Goal: Task Accomplishment & Management: Complete application form

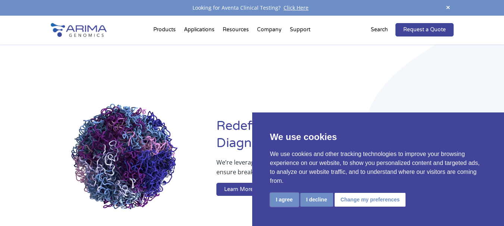
click at [282, 202] on button "I agree" at bounding box center [284, 200] width 29 height 14
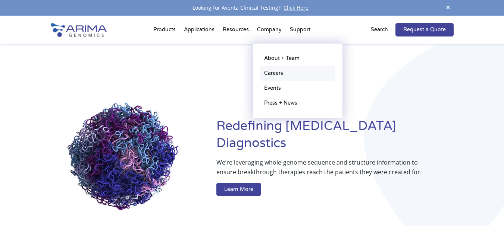
click at [272, 70] on link "Careers" at bounding box center [297, 73] width 75 height 15
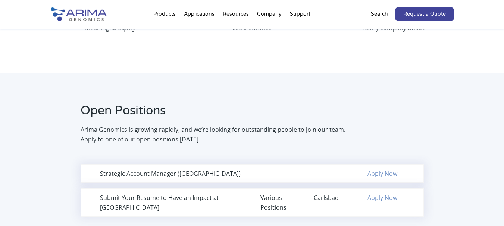
scroll to position [425, 0]
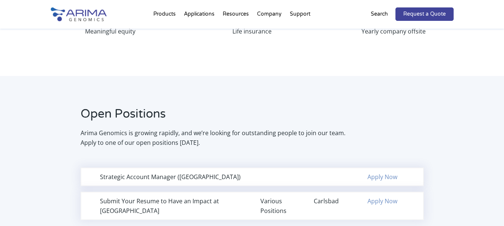
click at [387, 175] on link "Apply Now" at bounding box center [382, 177] width 30 height 8
